Goal: Task Accomplishment & Management: Manage account settings

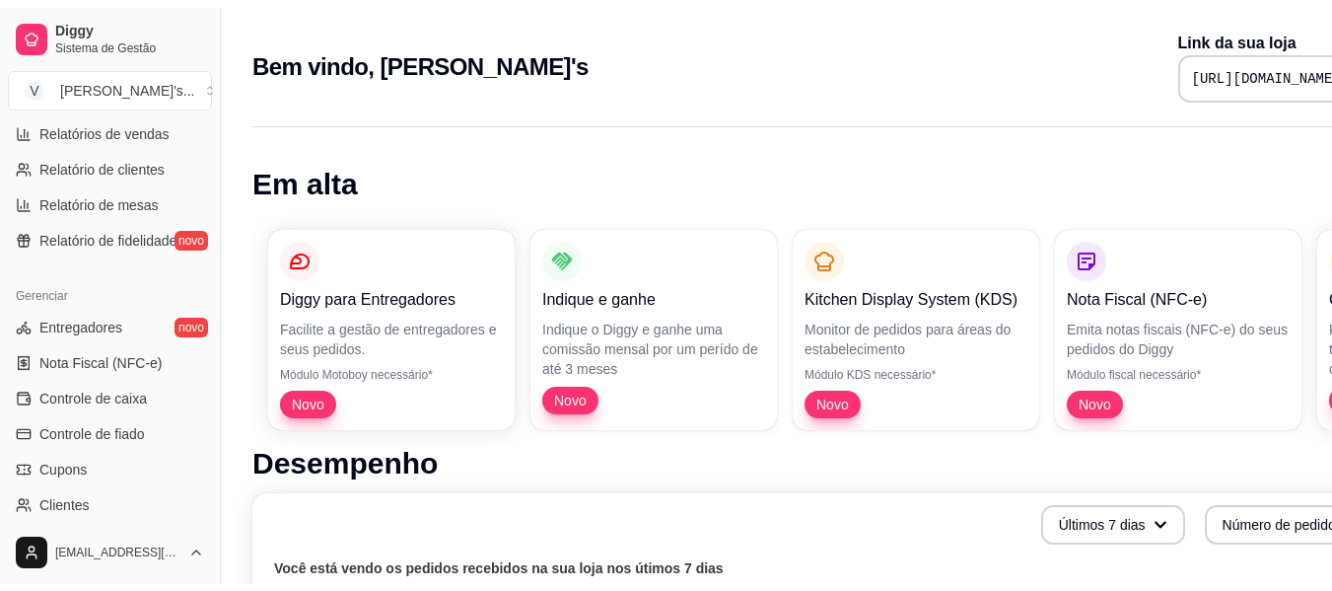
scroll to position [828, 0]
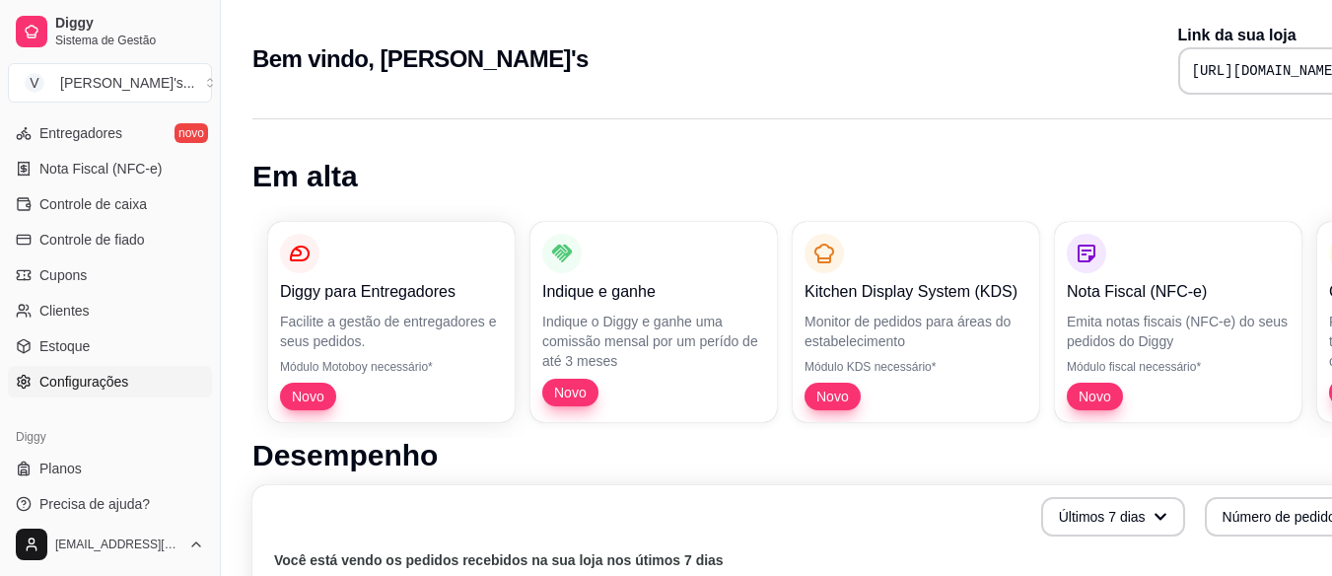
click at [95, 394] on link "Configurações" at bounding box center [110, 382] width 204 height 32
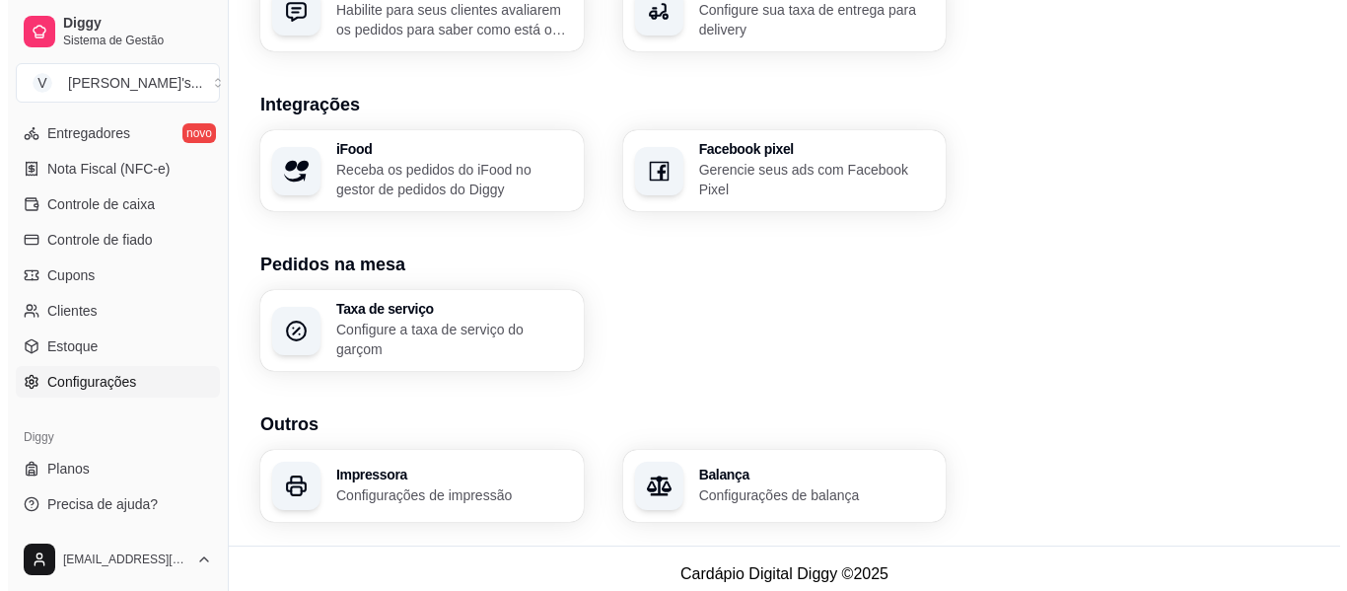
scroll to position [791, 0]
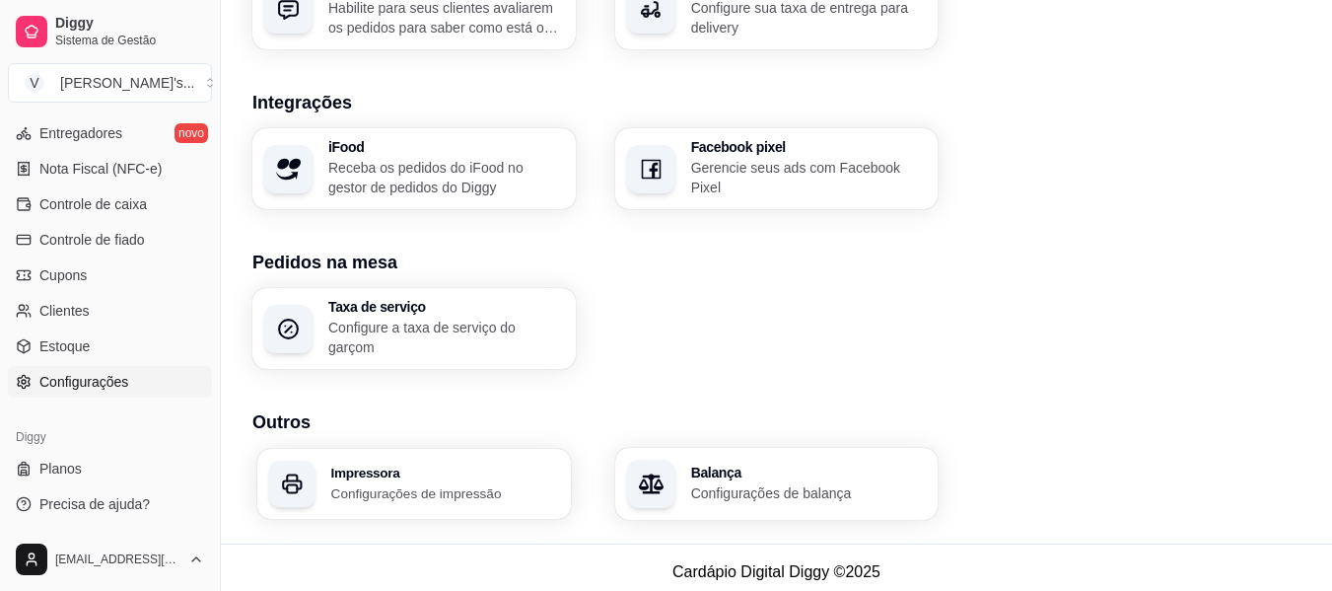
click at [395, 466] on h3 "Impressora" at bounding box center [445, 473] width 228 height 14
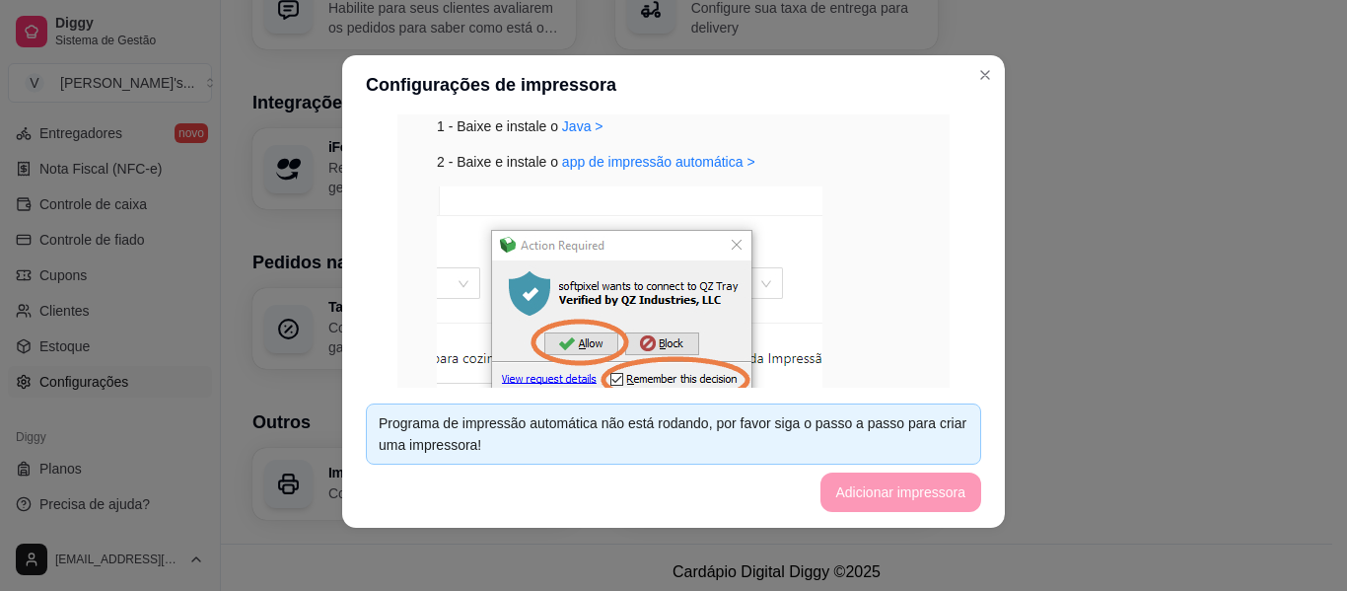
scroll to position [526, 0]
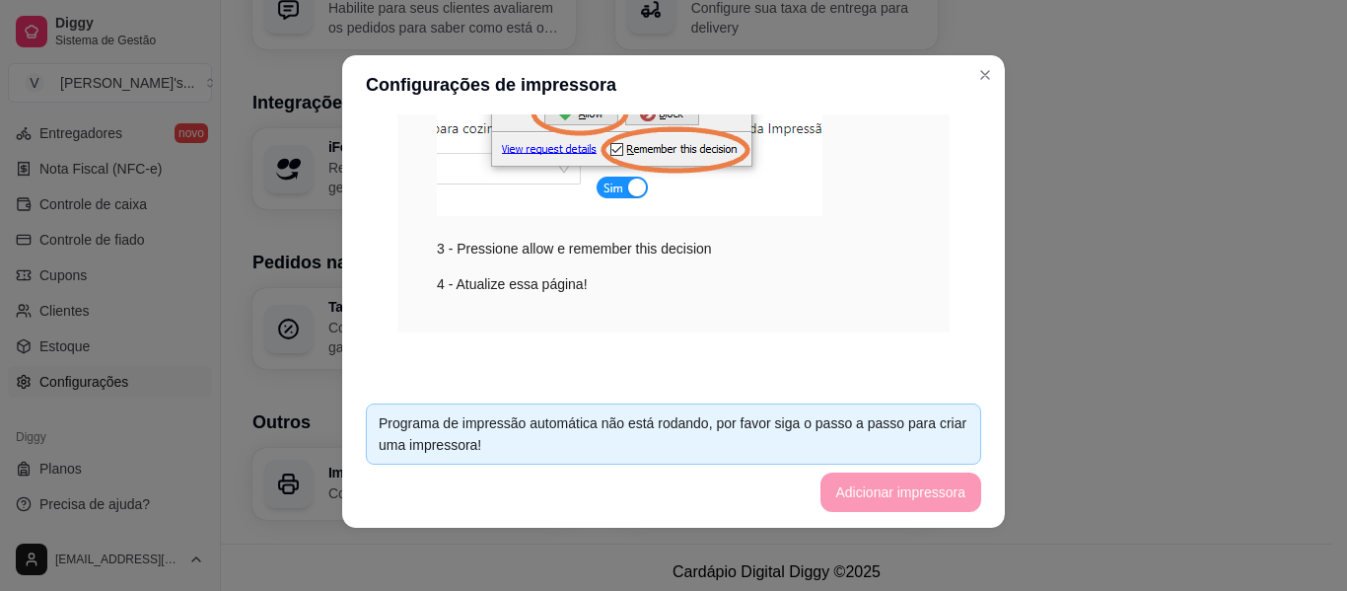
click at [877, 489] on footer "Programa de impressão automática não está rodando, por favor siga o passo a pas…" at bounding box center [673, 458] width 663 height 140
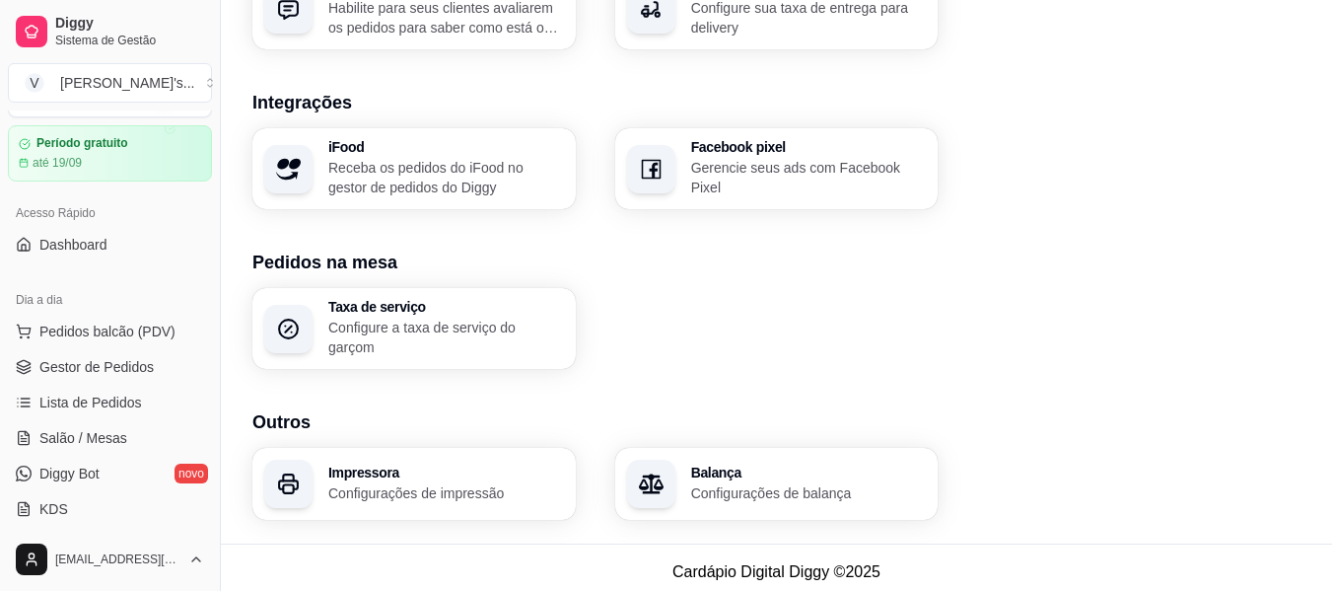
scroll to position [39, 0]
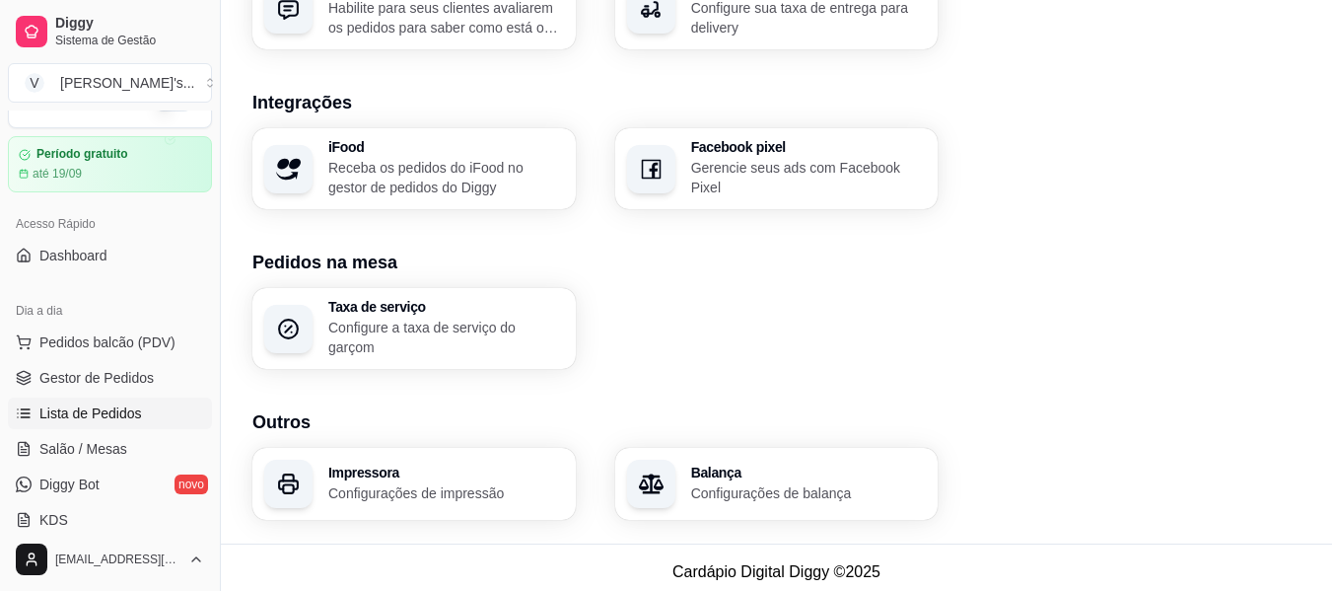
click at [125, 409] on span "Lista de Pedidos" at bounding box center [90, 413] width 103 height 20
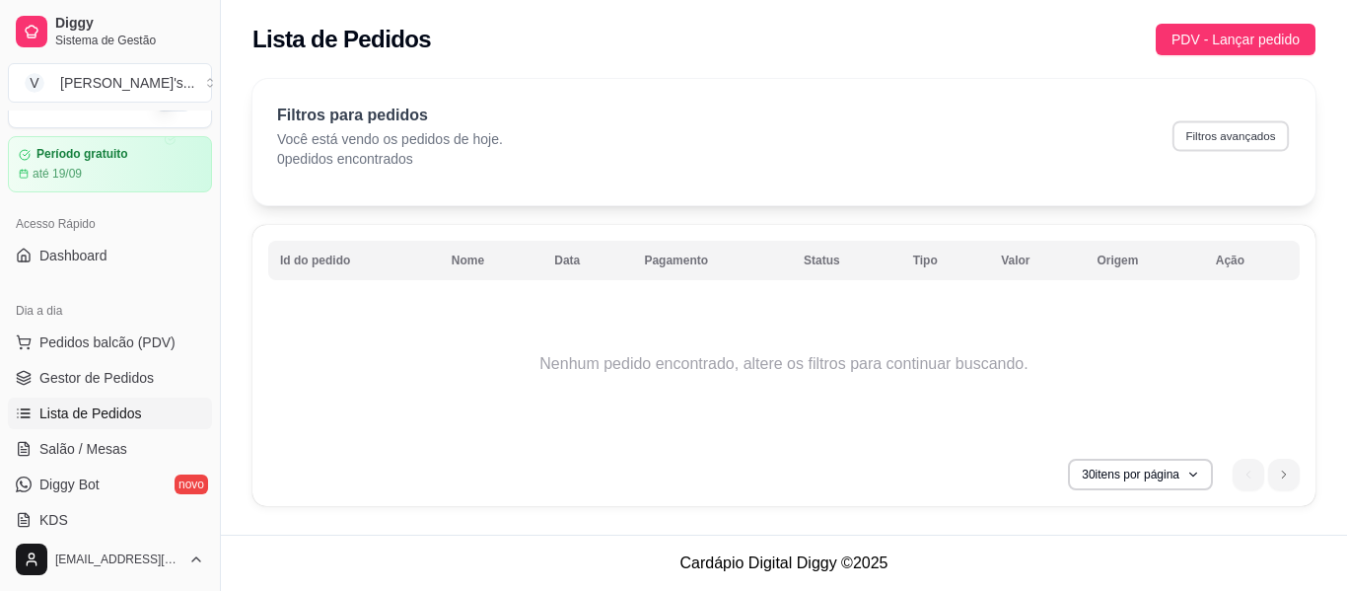
click at [1238, 143] on button "Filtros avançados" at bounding box center [1231, 135] width 116 height 31
select select "0"
click at [98, 383] on span "Gestor de Pedidos" at bounding box center [96, 378] width 114 height 20
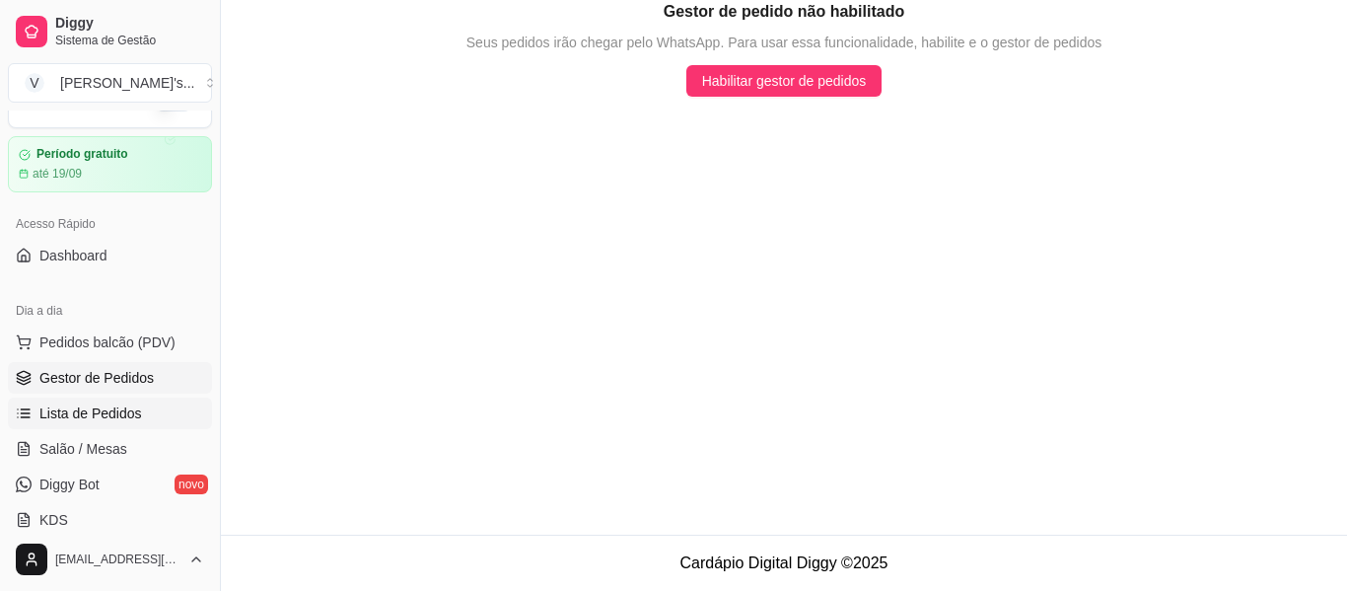
click at [102, 402] on link "Lista de Pedidos" at bounding box center [110, 413] width 204 height 32
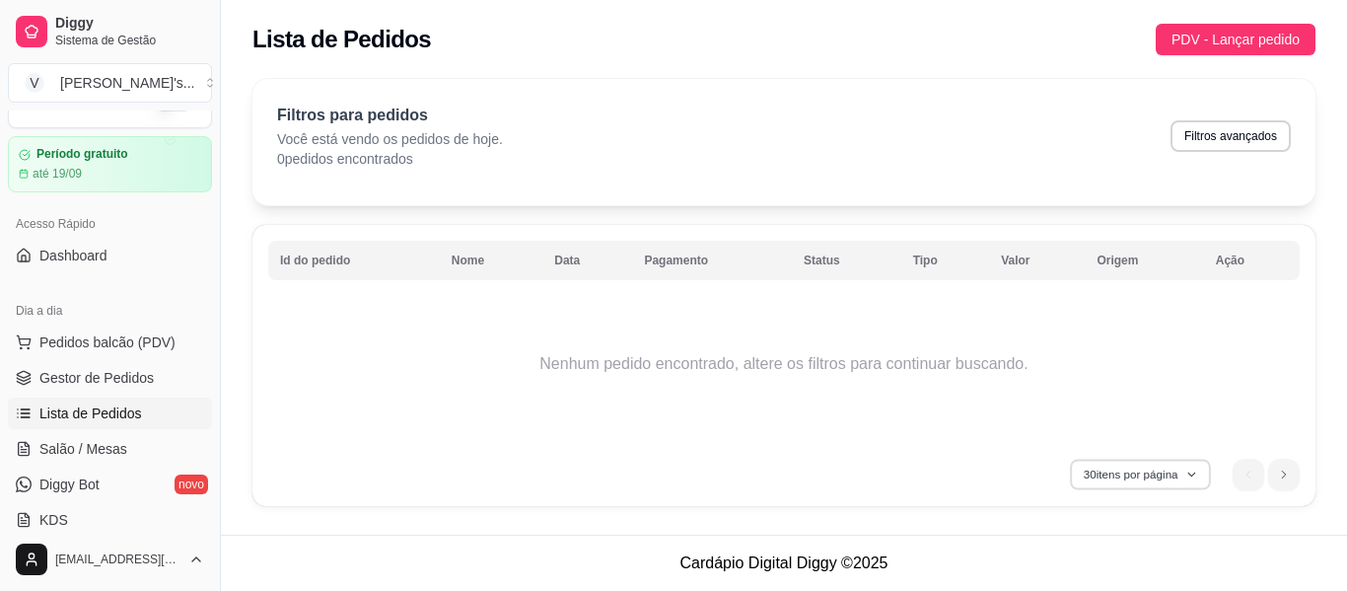
click at [1187, 477] on icon "button" at bounding box center [1192, 474] width 12 height 12
click at [1189, 480] on button "30 itens por página" at bounding box center [1140, 474] width 140 height 31
click at [686, 319] on td "Nenhum pedido encontrado, altere os filtros para continuar buscando." at bounding box center [784, 364] width 1032 height 158
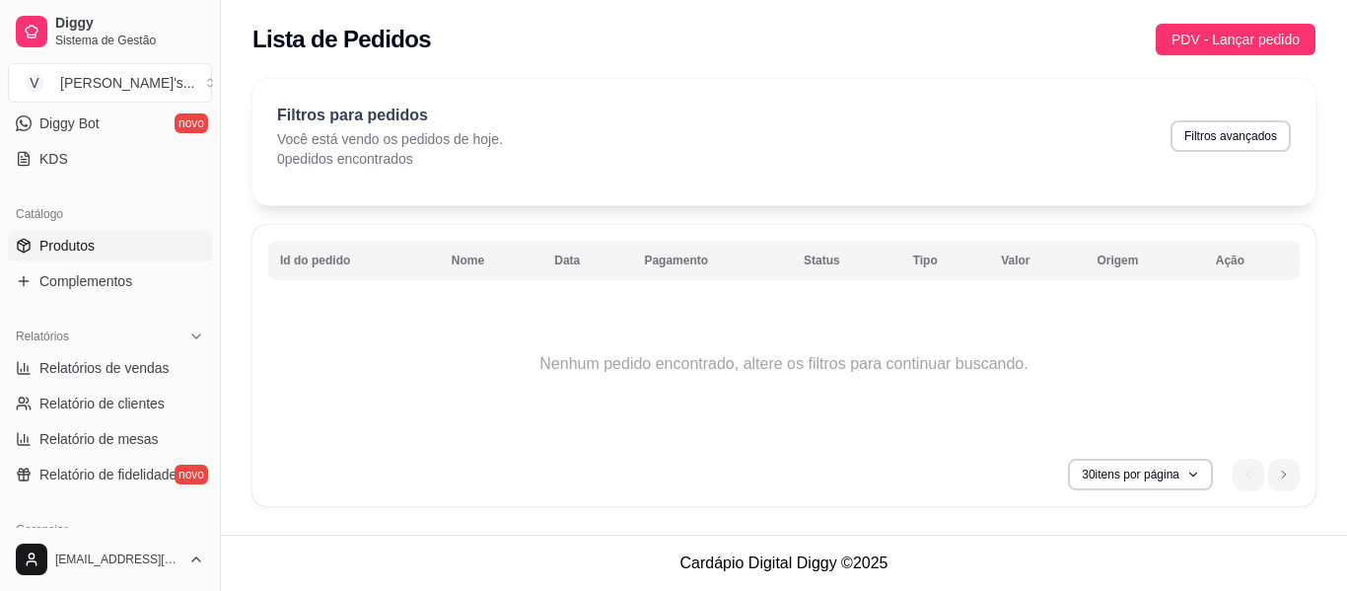
scroll to position [434, 0]
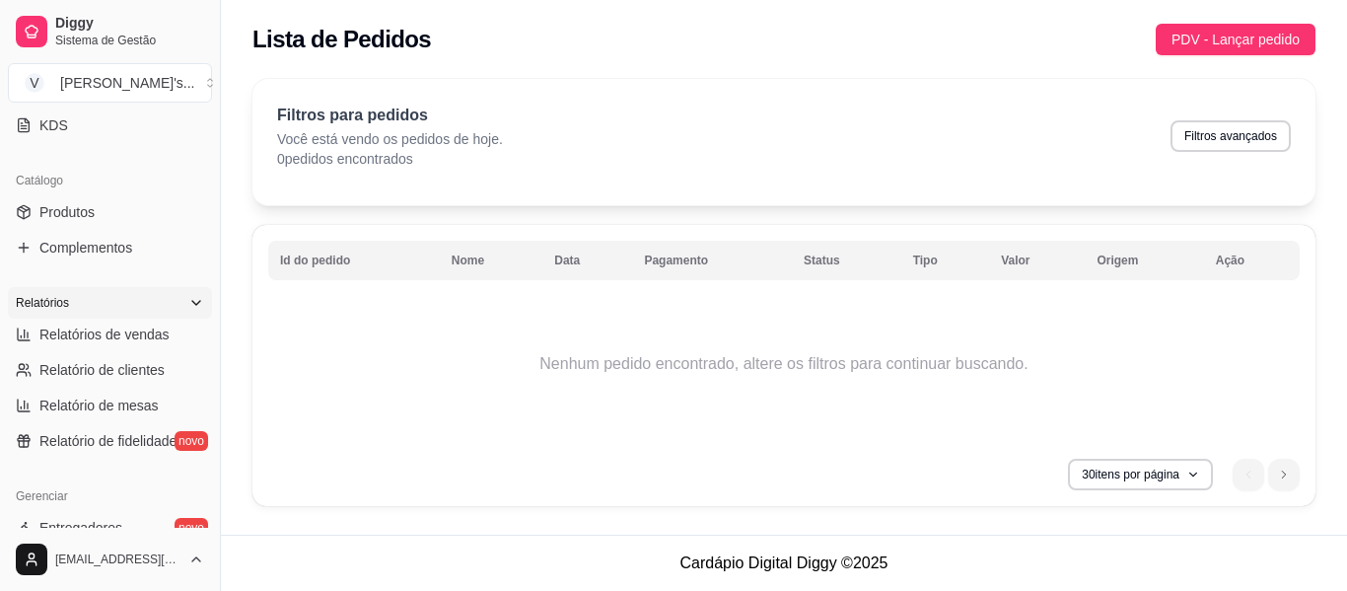
click at [137, 307] on div "Relatórios" at bounding box center [110, 303] width 204 height 32
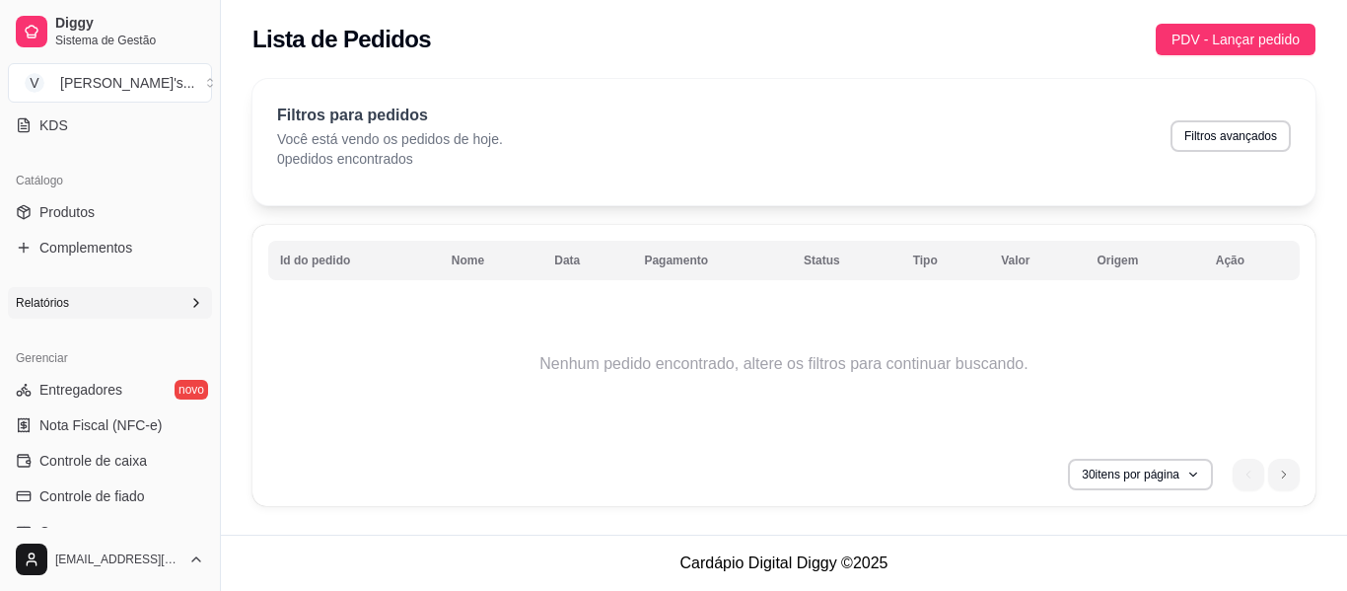
click at [141, 316] on div "Relatórios" at bounding box center [110, 303] width 204 height 32
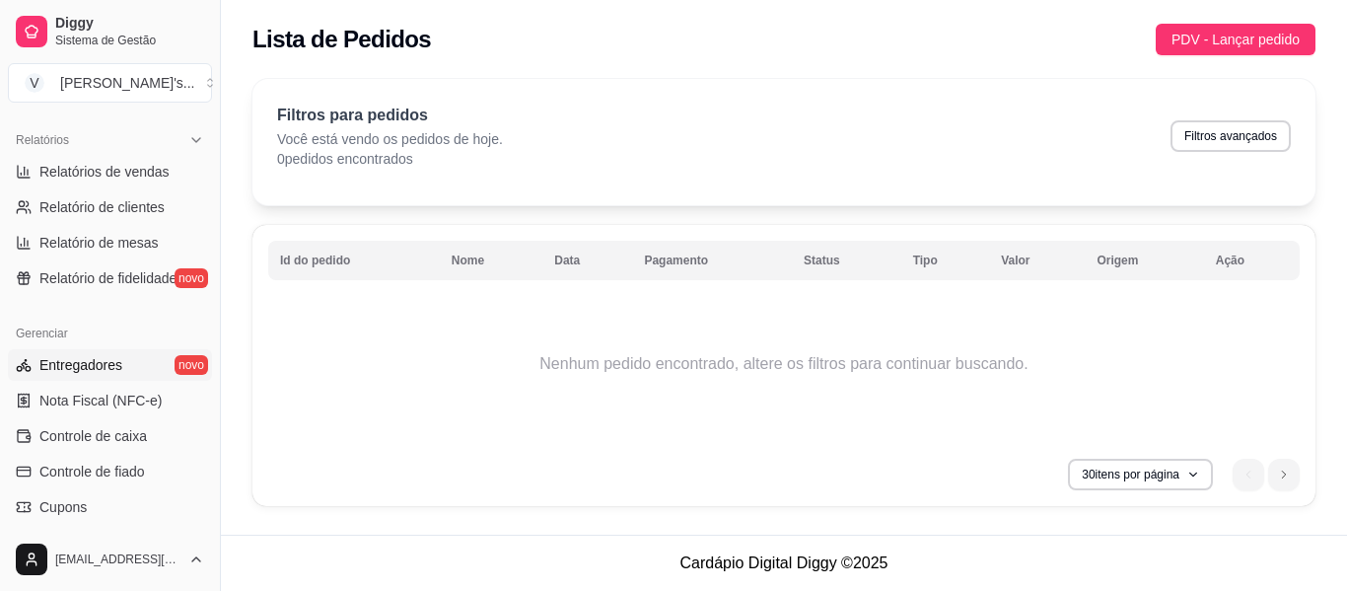
scroll to position [631, 0]
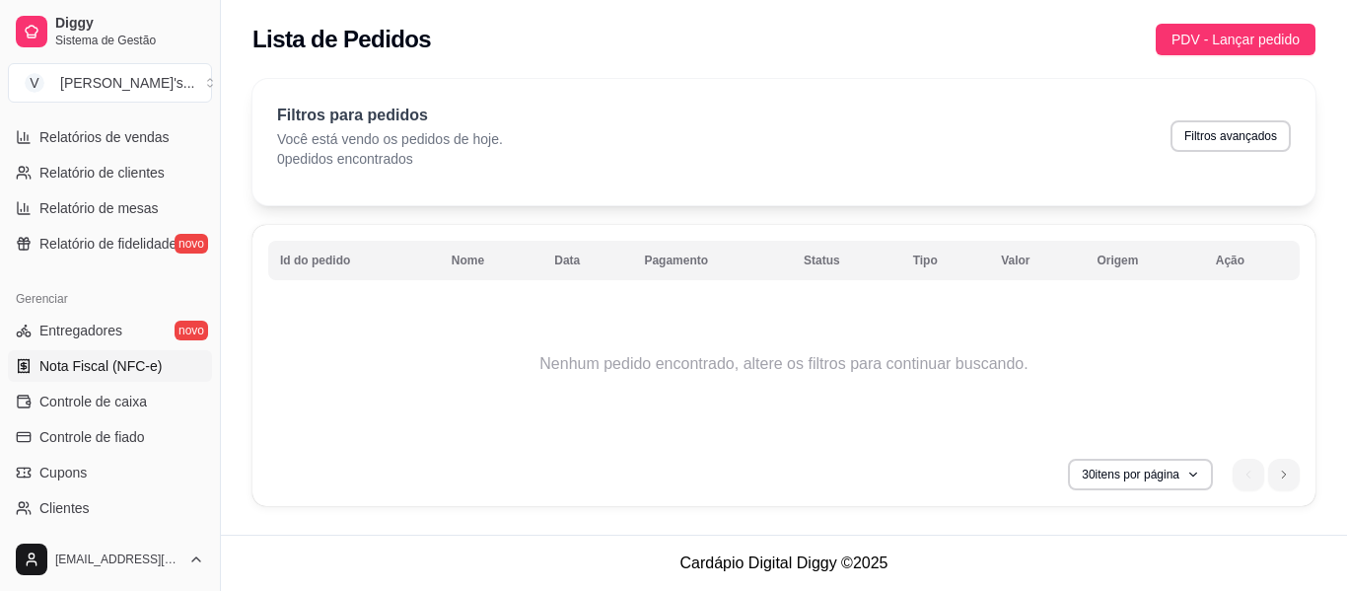
click at [131, 374] on span "Nota Fiscal (NFC-e)" at bounding box center [100, 366] width 122 height 20
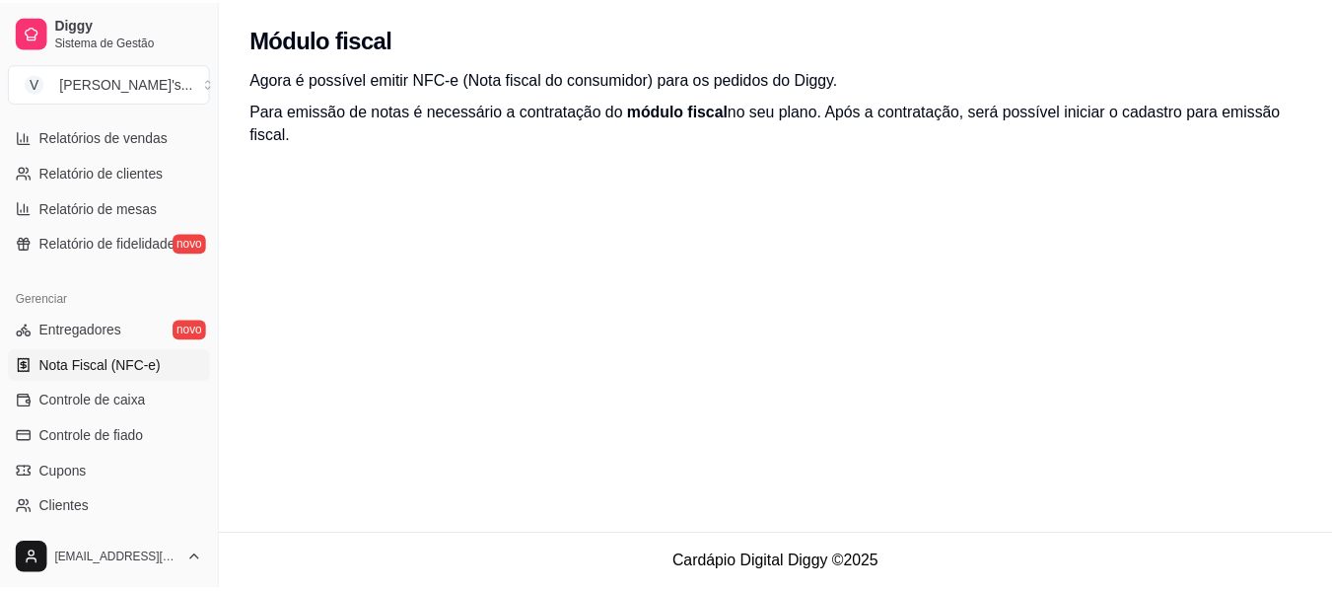
scroll to position [533, 0]
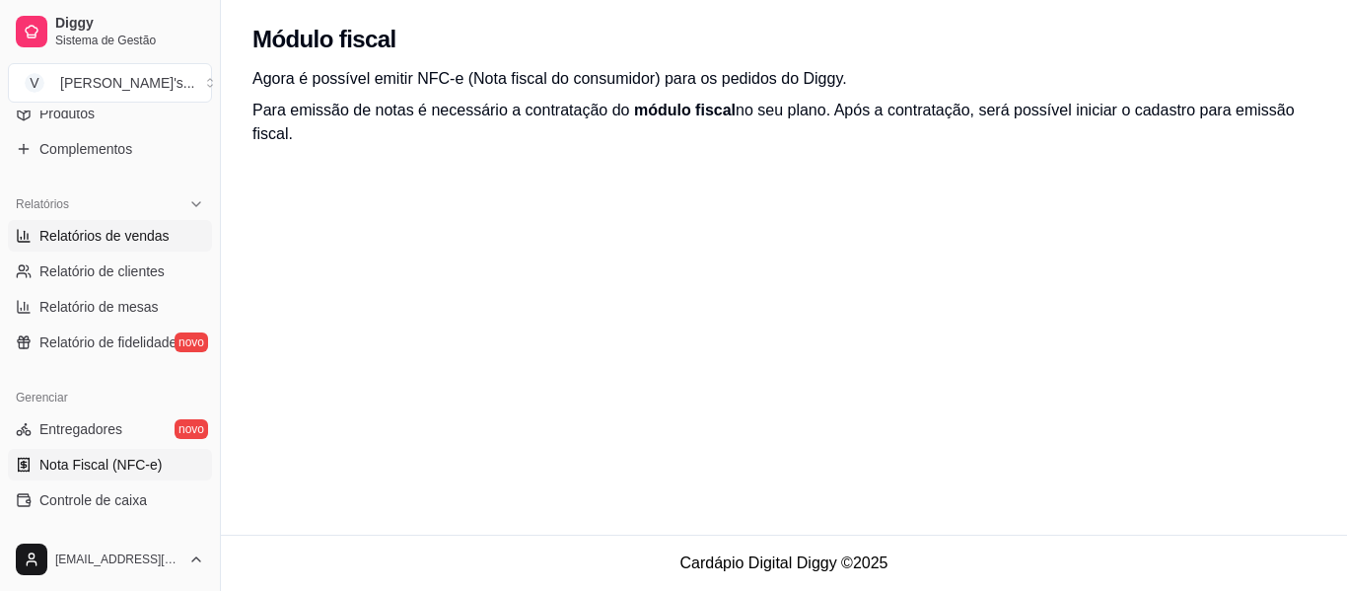
click at [154, 240] on span "Relatórios de vendas" at bounding box center [104, 236] width 130 height 20
select select "ALL"
select select "0"
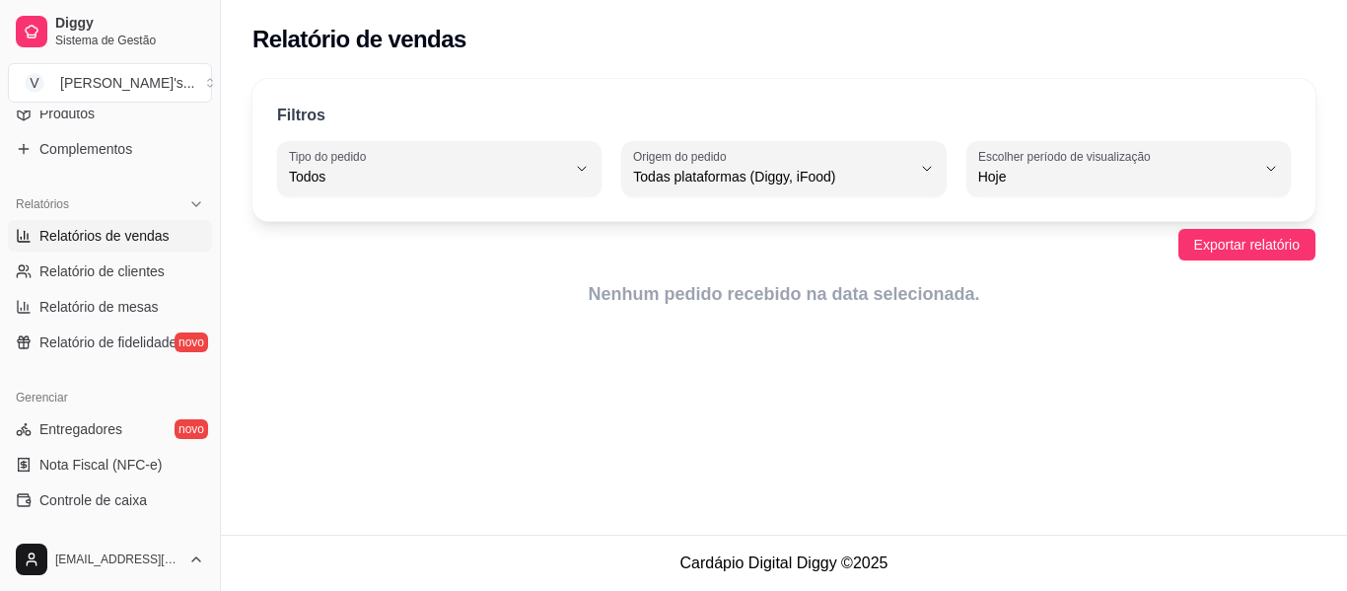
click at [1050, 178] on span "Hoje" at bounding box center [1116, 177] width 277 height 20
click at [1057, 298] on span "7 dias" at bounding box center [1119, 288] width 262 height 19
type input "7"
select select "7"
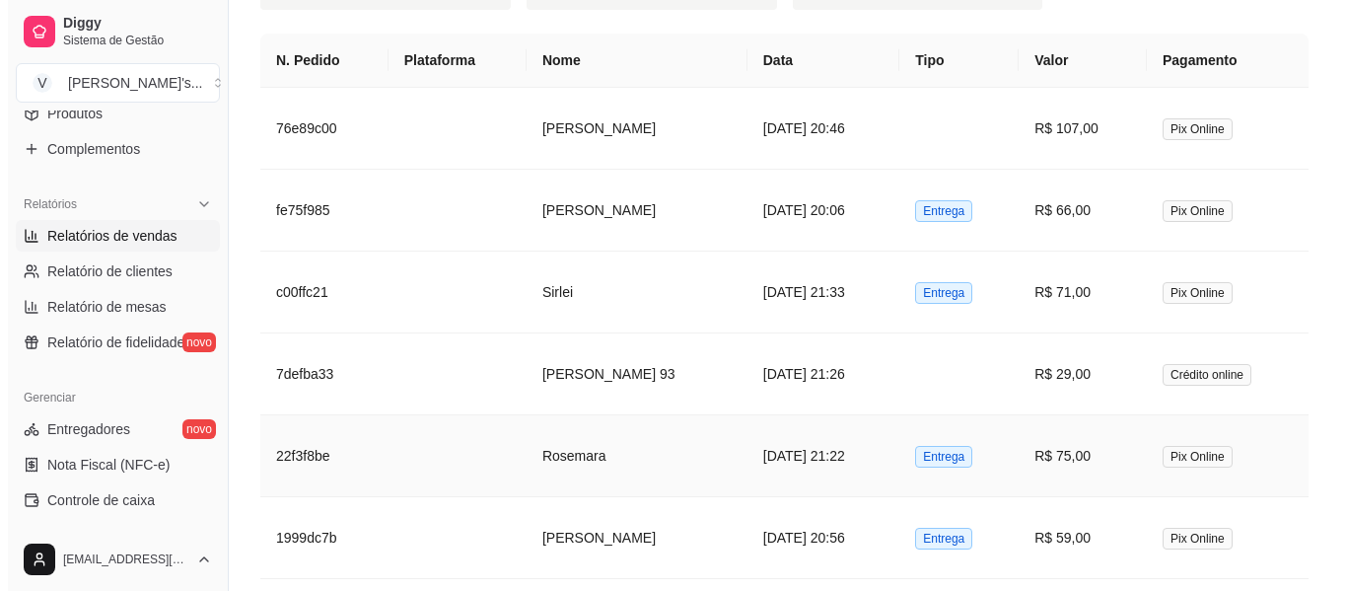
scroll to position [986, 0]
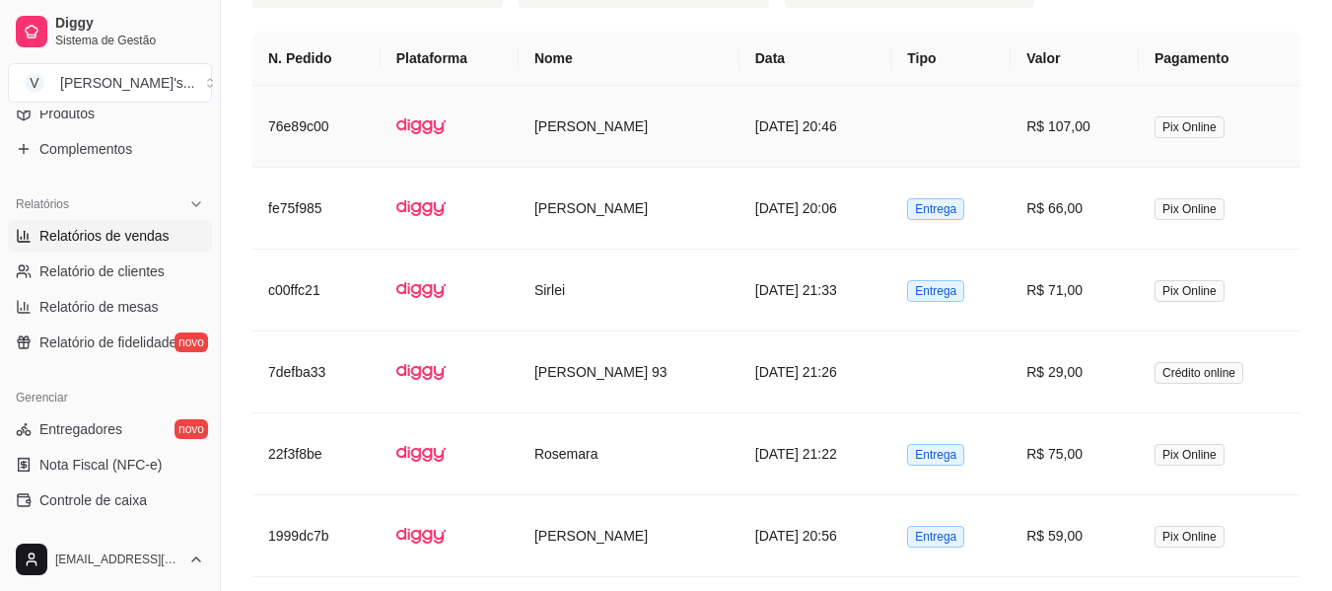
click at [620, 97] on td "[PERSON_NAME]" at bounding box center [629, 127] width 221 height 82
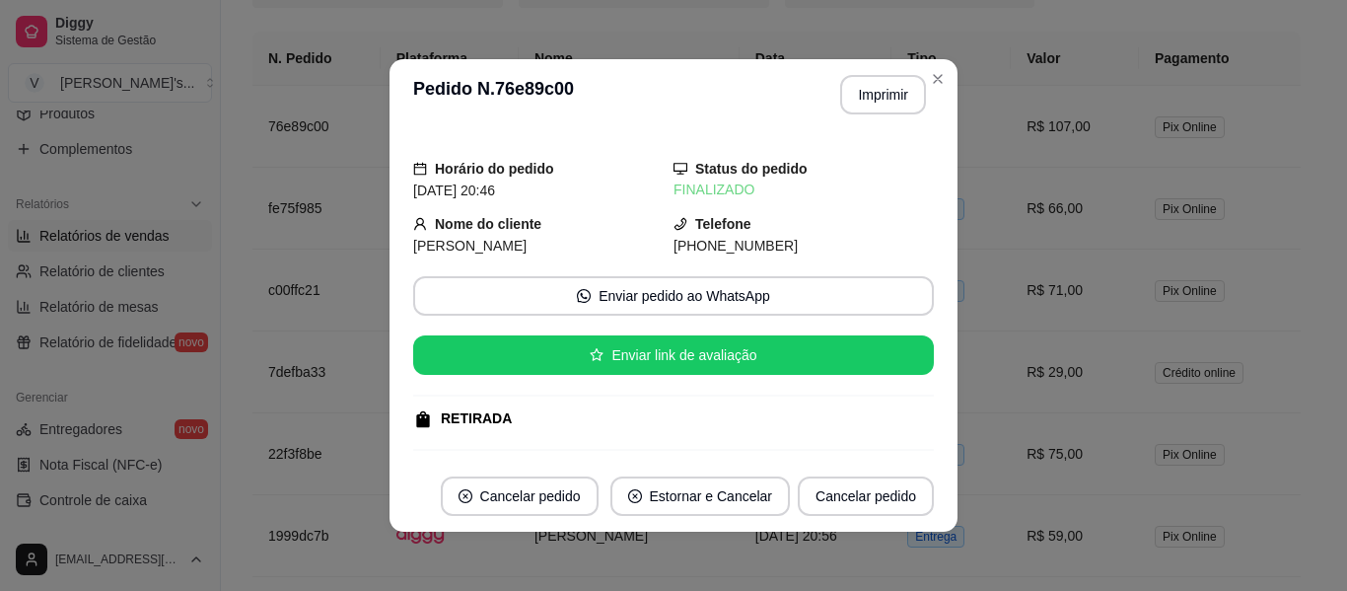
click at [879, 105] on button "Imprimir" at bounding box center [883, 94] width 86 height 39
click at [860, 100] on button "Imprimir" at bounding box center [883, 94] width 86 height 39
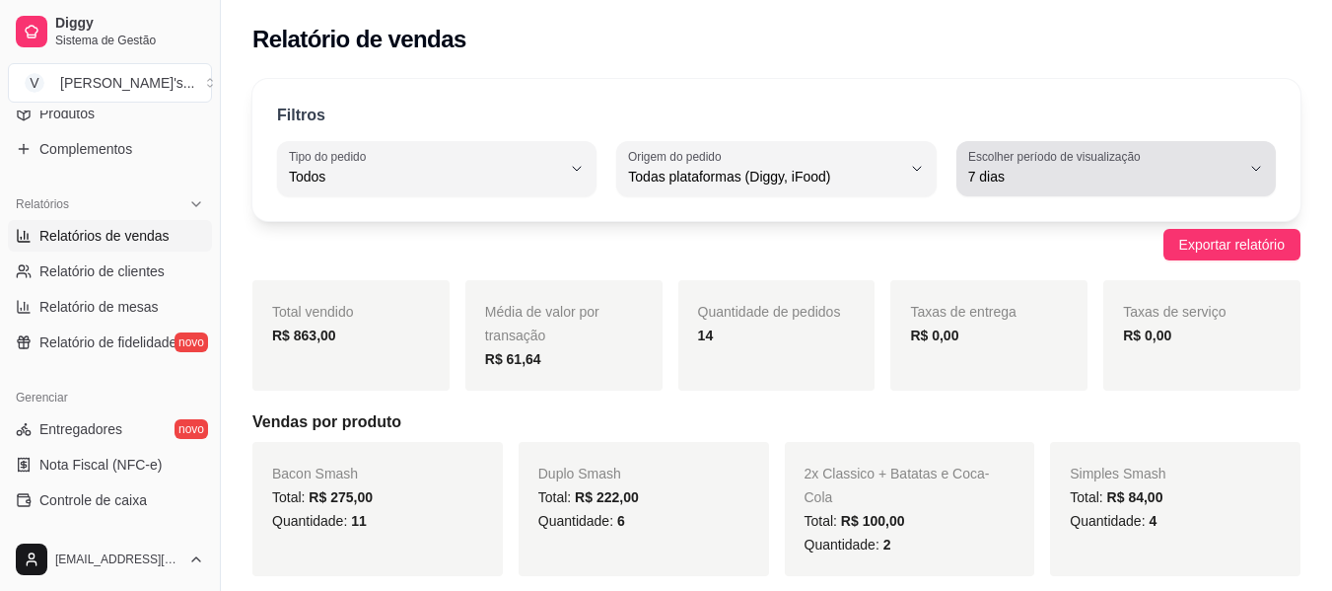
click at [1096, 179] on span "7 dias" at bounding box center [1104, 177] width 272 height 20
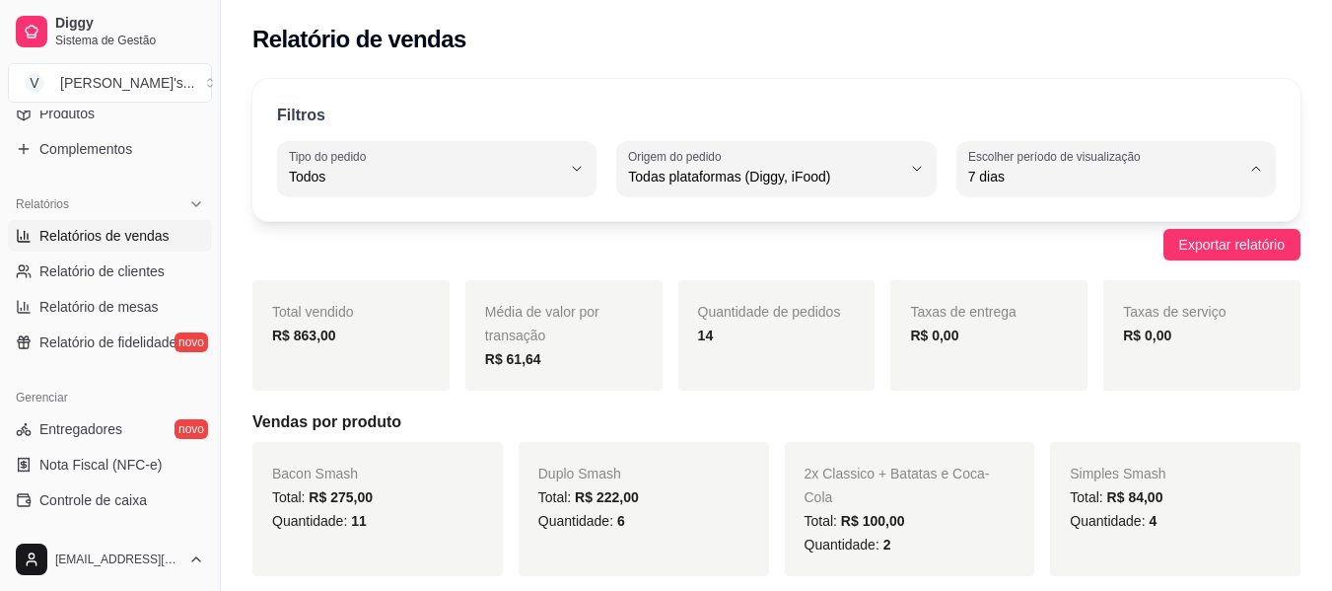
click at [991, 215] on span "Hoje" at bounding box center [1105, 223] width 257 height 19
type input "0"
select select "0"
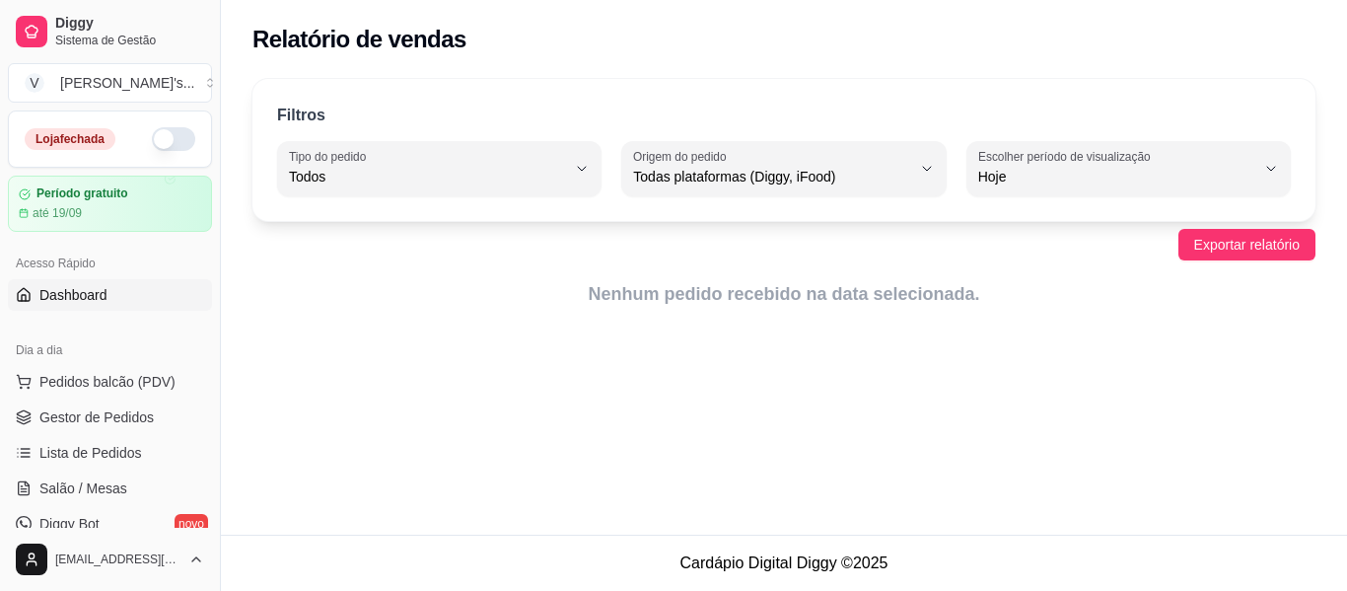
click at [110, 300] on link "Dashboard" at bounding box center [110, 295] width 204 height 32
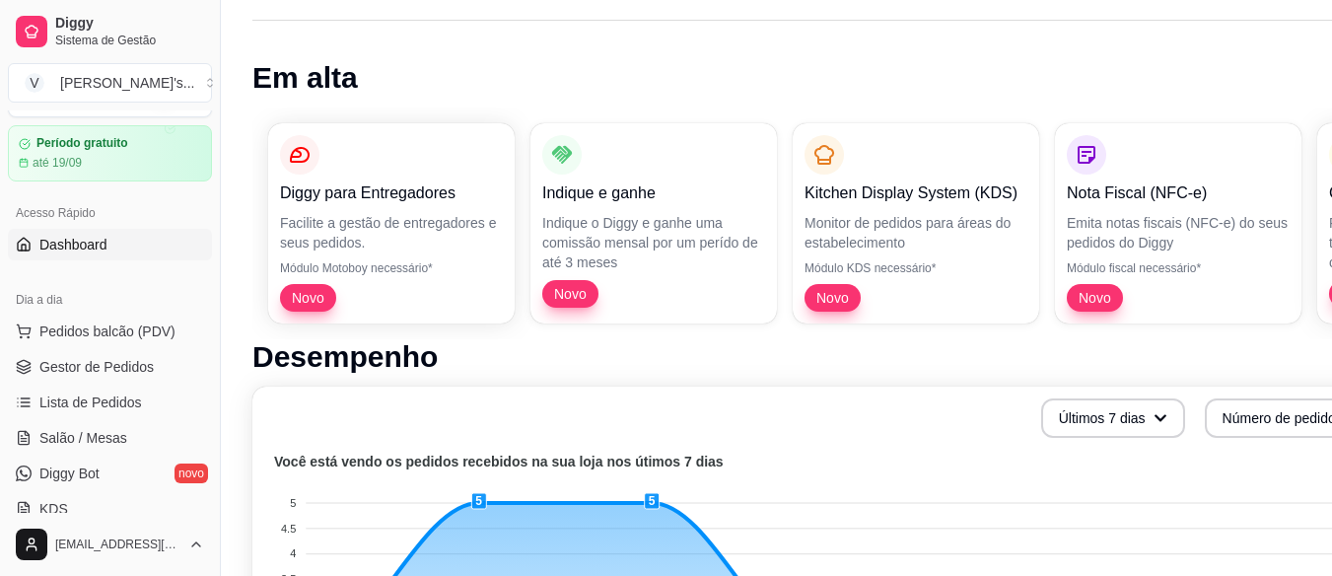
scroll to position [39, 0]
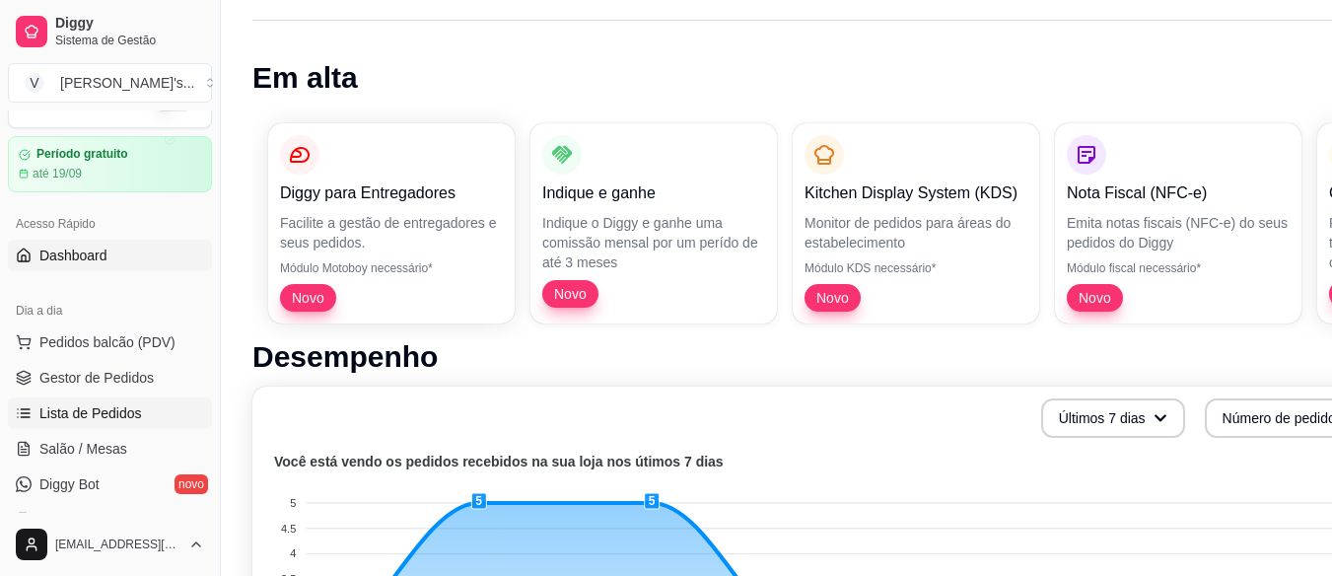
click at [96, 418] on span "Lista de Pedidos" at bounding box center [90, 413] width 103 height 20
